Goal: Find specific page/section: Find specific page/section

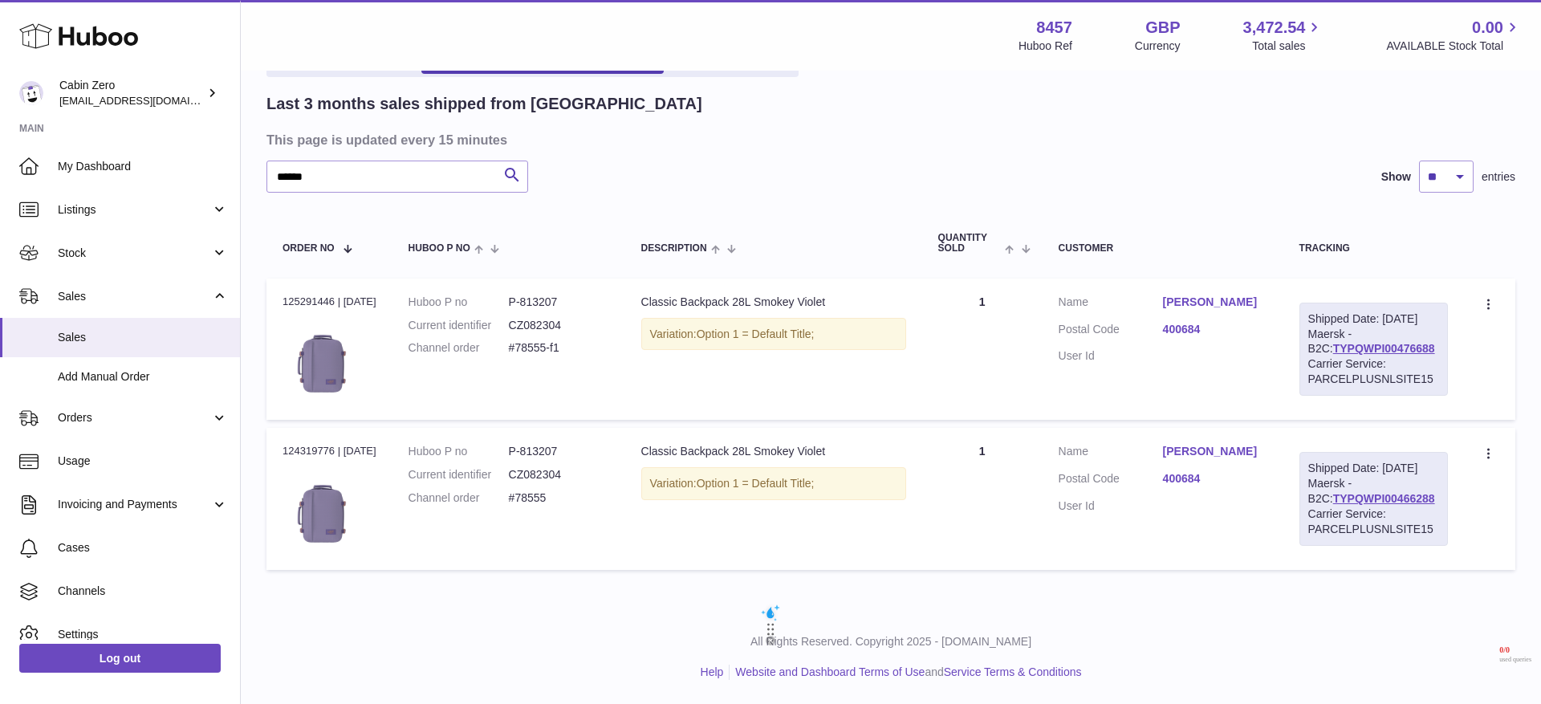
scroll to position [59, 0]
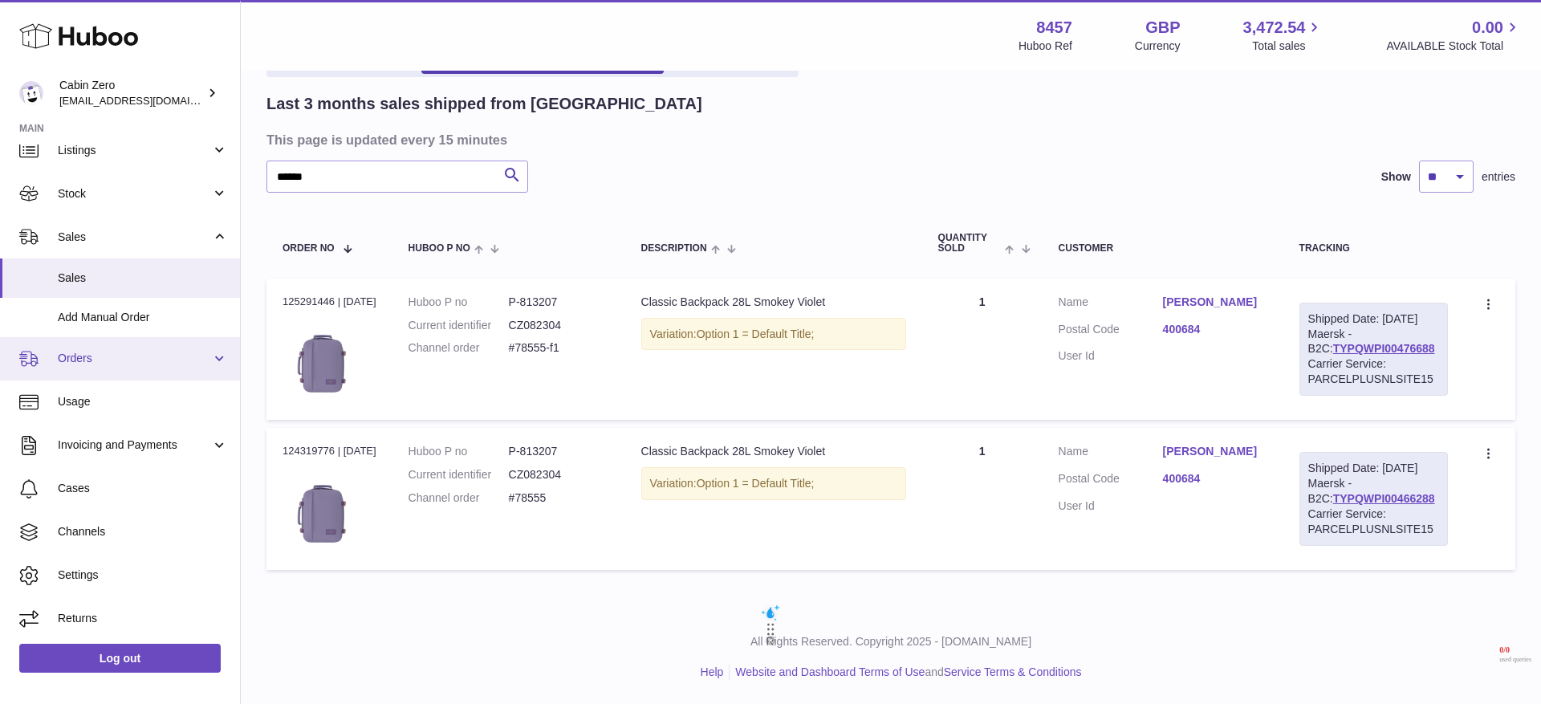
click at [199, 365] on span "Orders" at bounding box center [134, 358] width 153 height 15
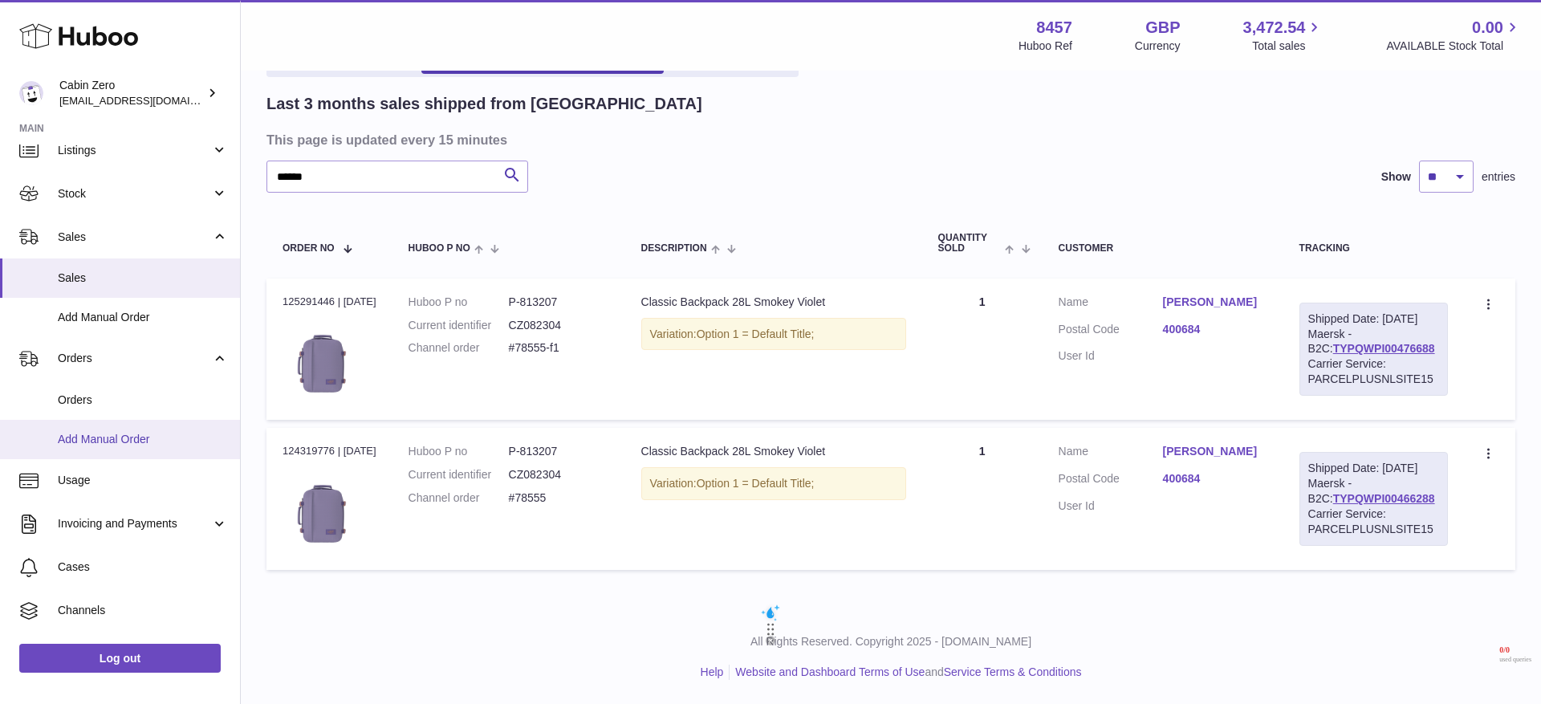
scroll to position [138, 0]
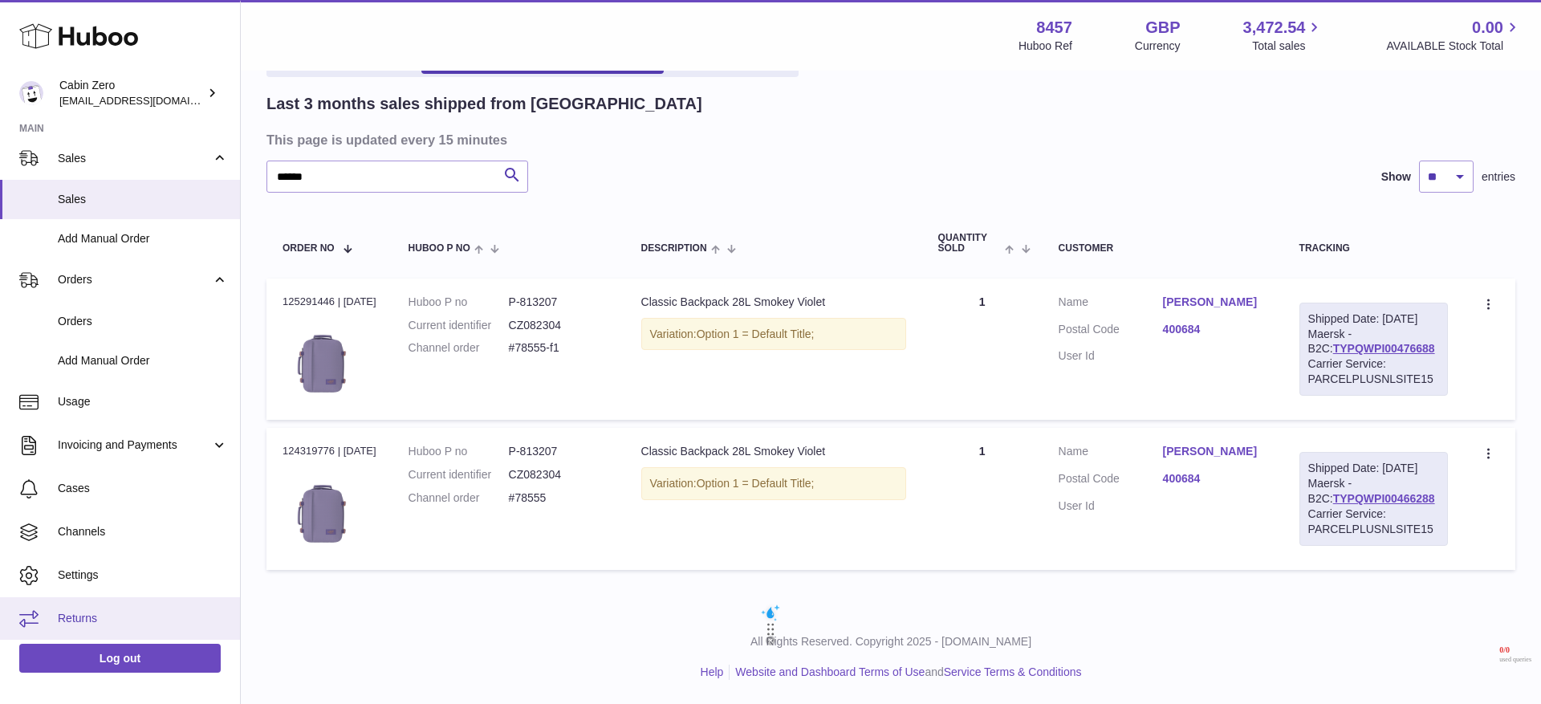
click at [104, 604] on link "Returns" at bounding box center [120, 618] width 240 height 43
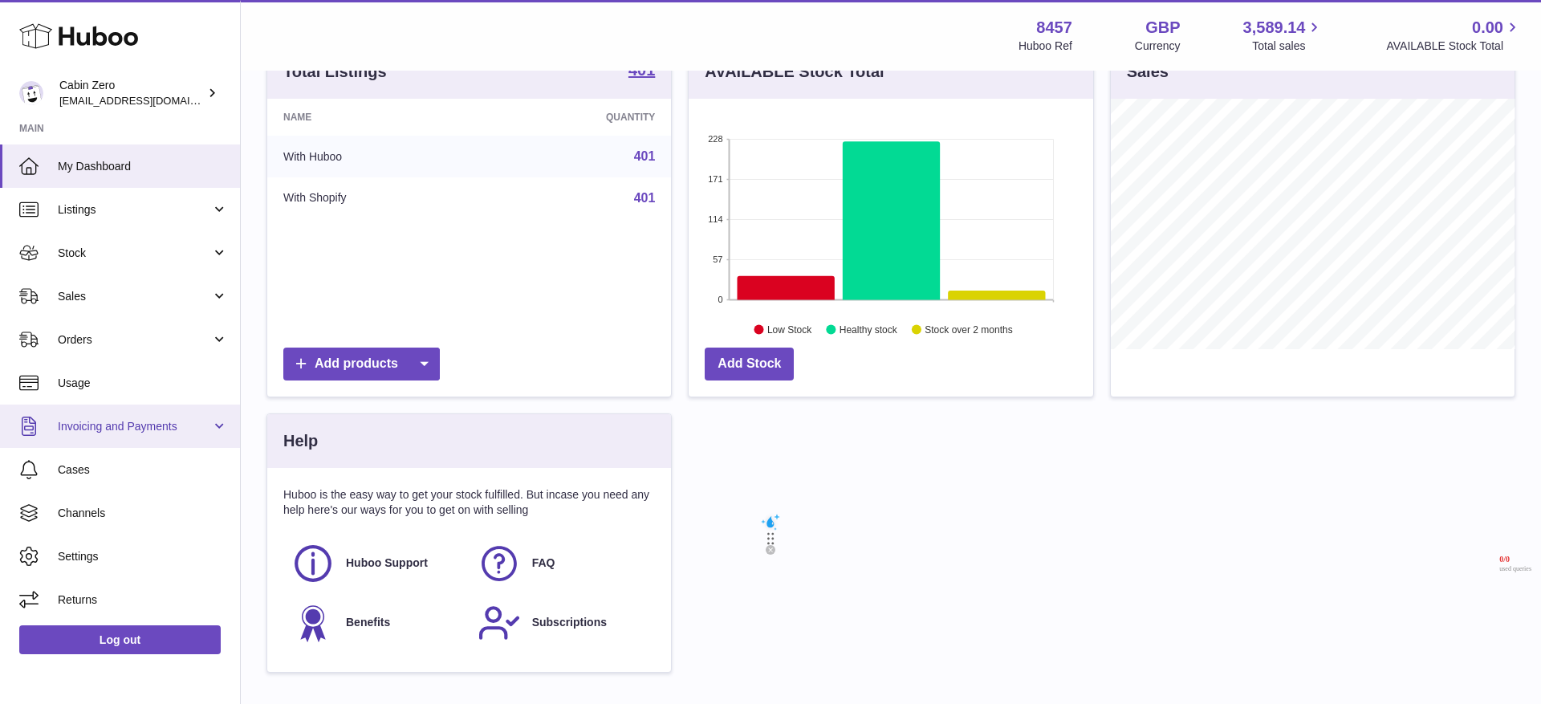
scroll to position [297, 0]
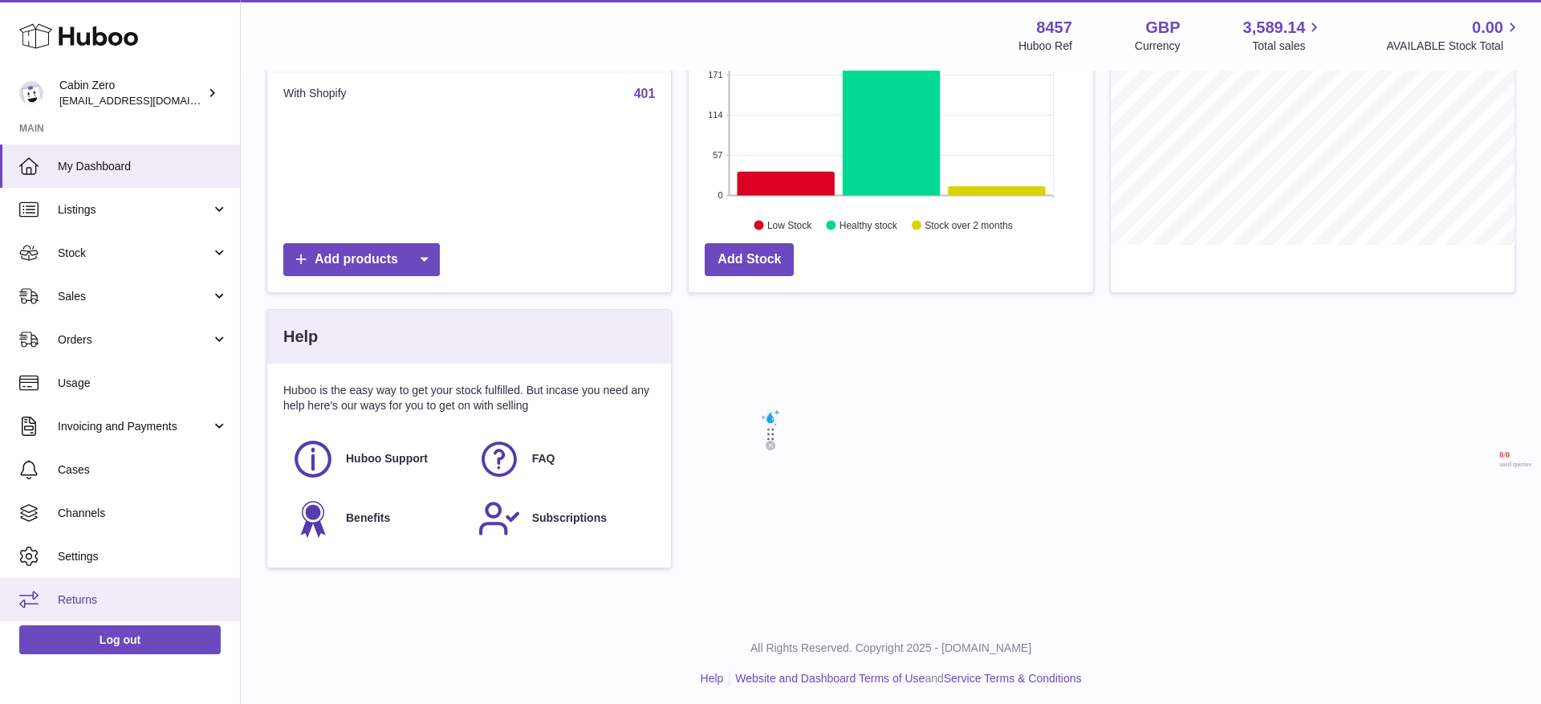
click at [108, 587] on link "Returns" at bounding box center [120, 599] width 240 height 43
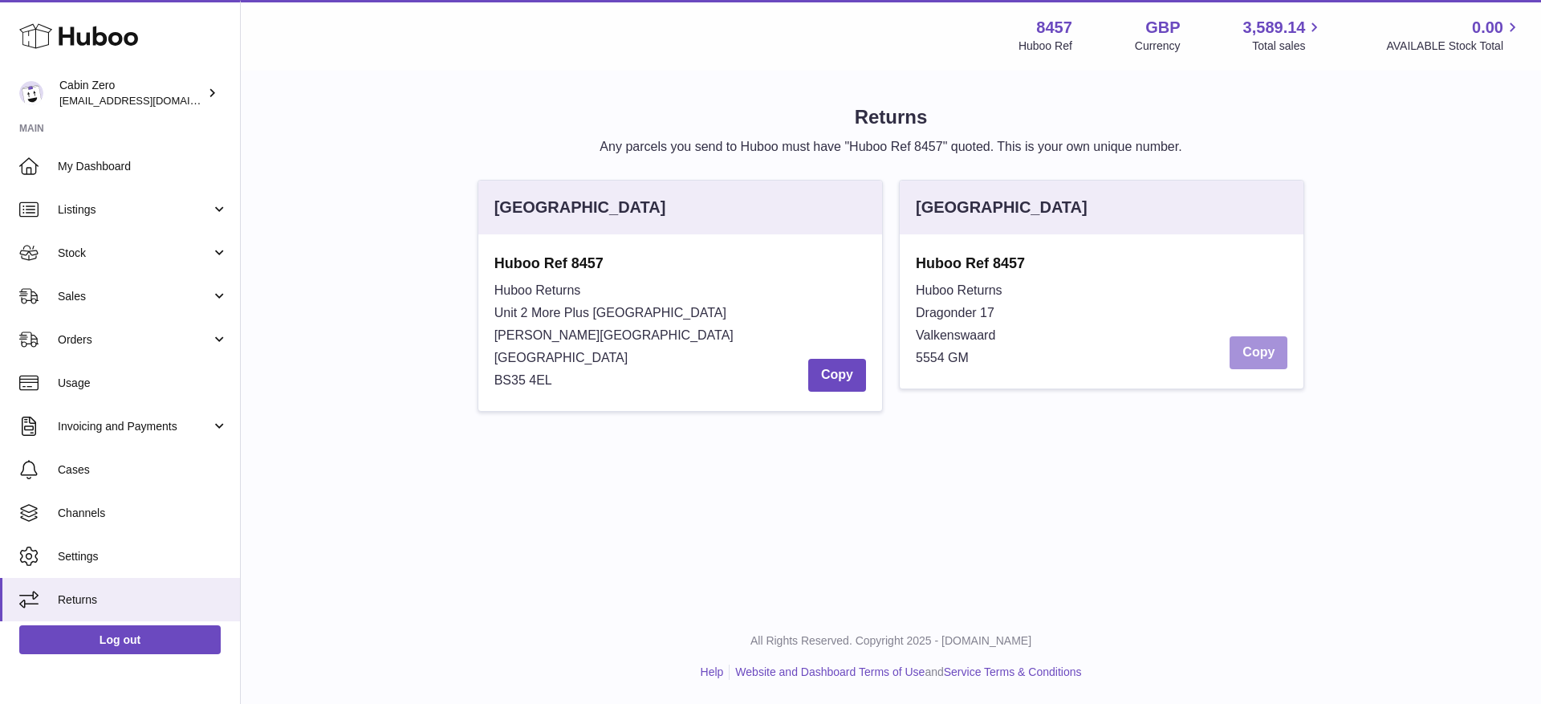
click at [1265, 358] on button "Copy" at bounding box center [1258, 352] width 58 height 33
